Goal: Transaction & Acquisition: Purchase product/service

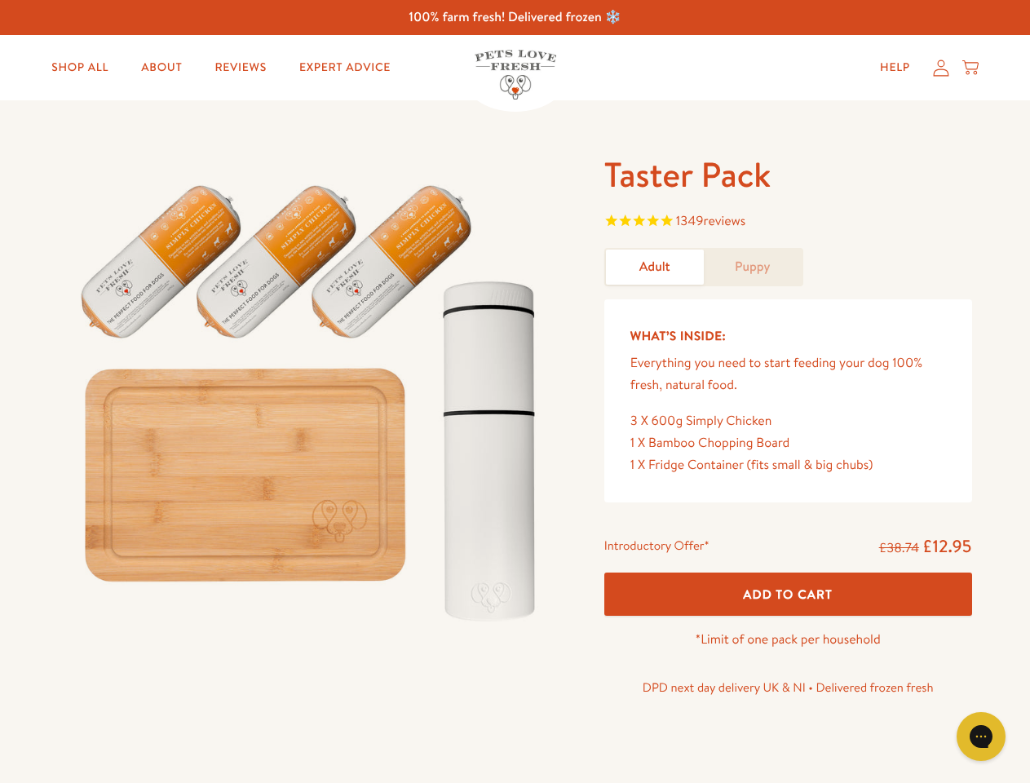
click at [515, 392] on img at bounding box center [312, 396] width 507 height 486
click at [788, 223] on span "1349 reviews" at bounding box center [789, 222] width 368 height 24
click at [788, 594] on div "Taster Pack 1349 reviews Adult Puppy What’s Inside: Everything you need to star…" at bounding box center [515, 447] width 1030 height 694
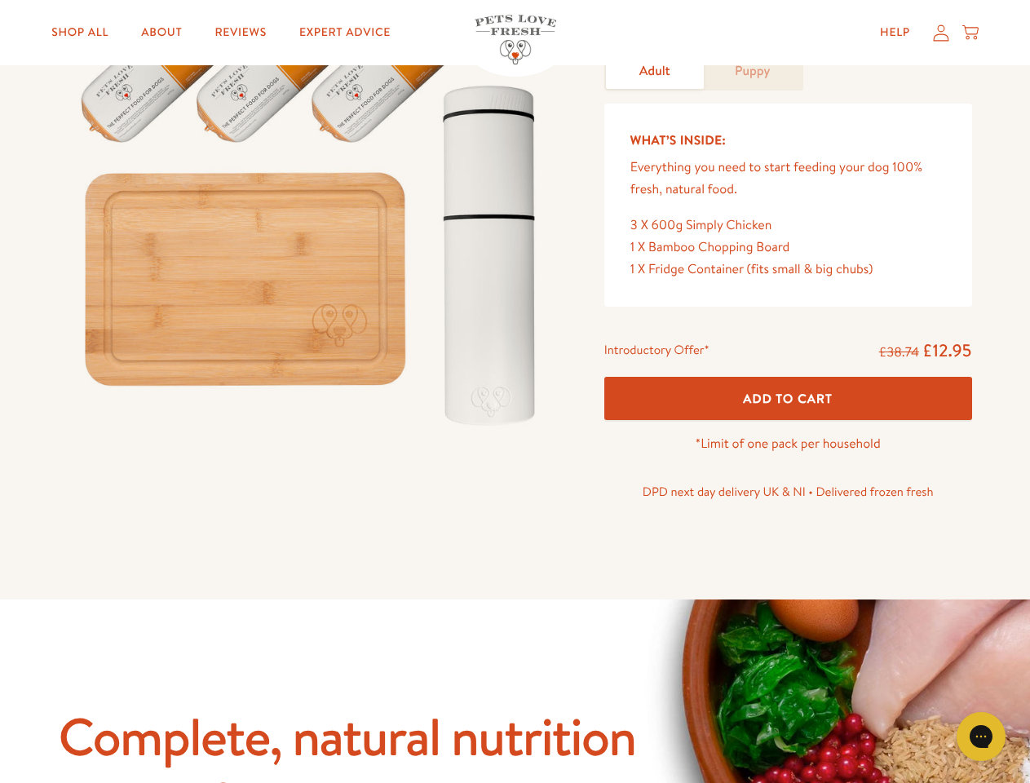
click at [981, 737] on icon "Gorgias live chat" at bounding box center [981, 737] width 16 height 16
